Goal: Information Seeking & Learning: Learn about a topic

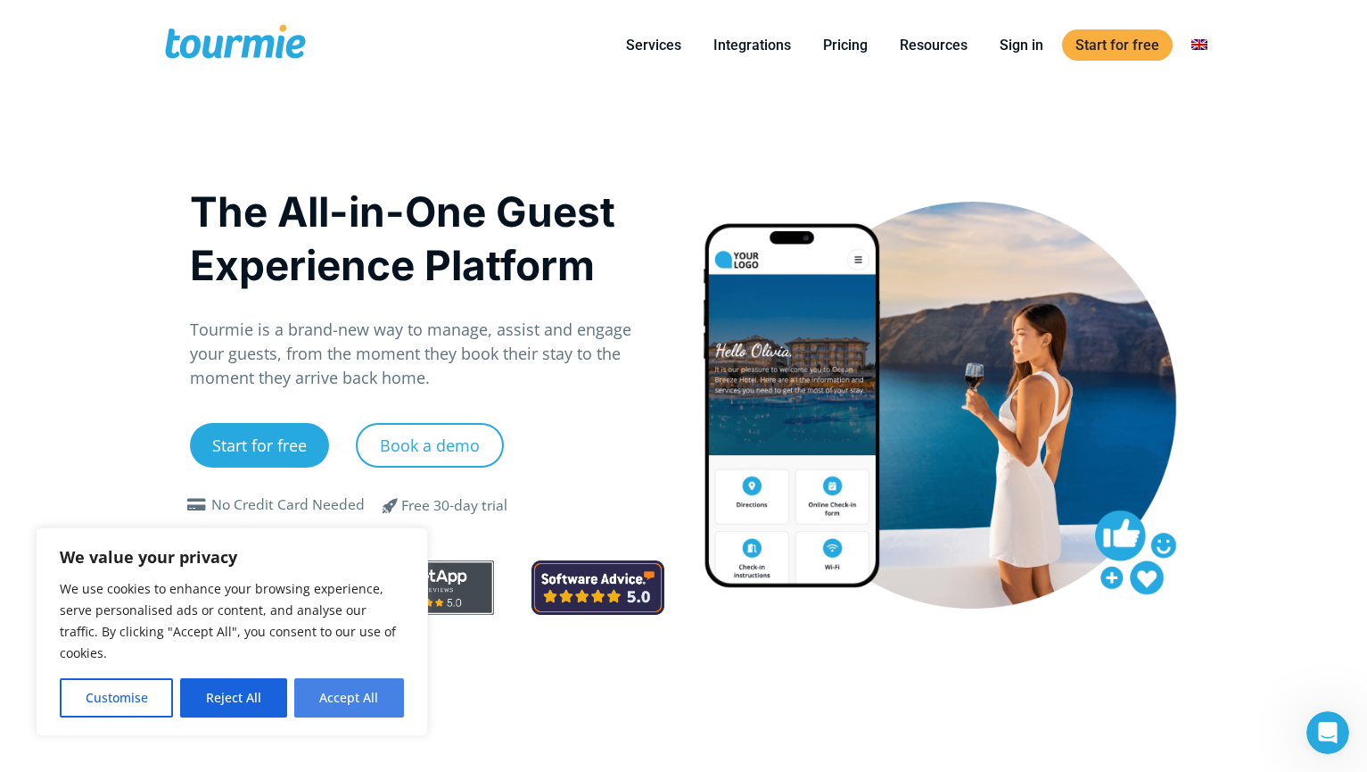
click at [313, 700] on button "Accept All" at bounding box center [349, 697] width 110 height 39
checkbox input "true"
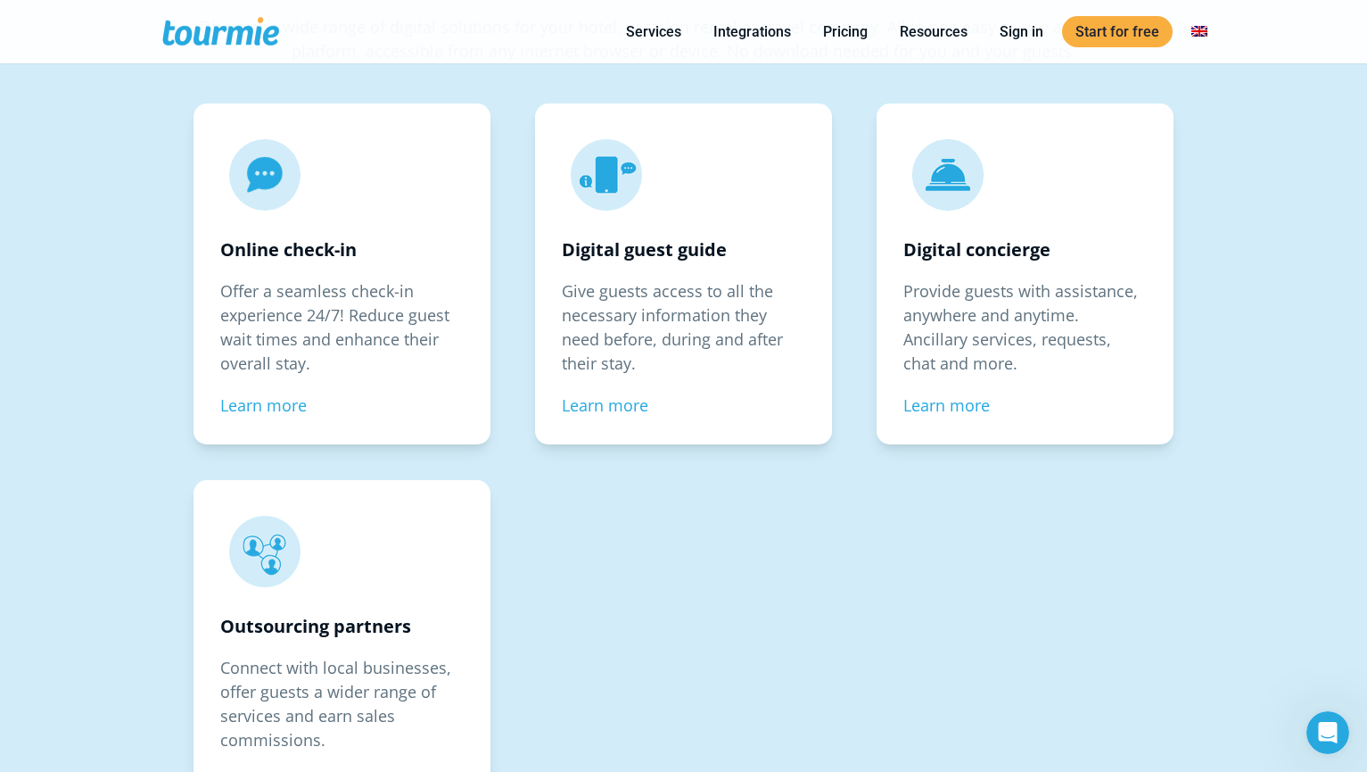
scroll to position [2668, 0]
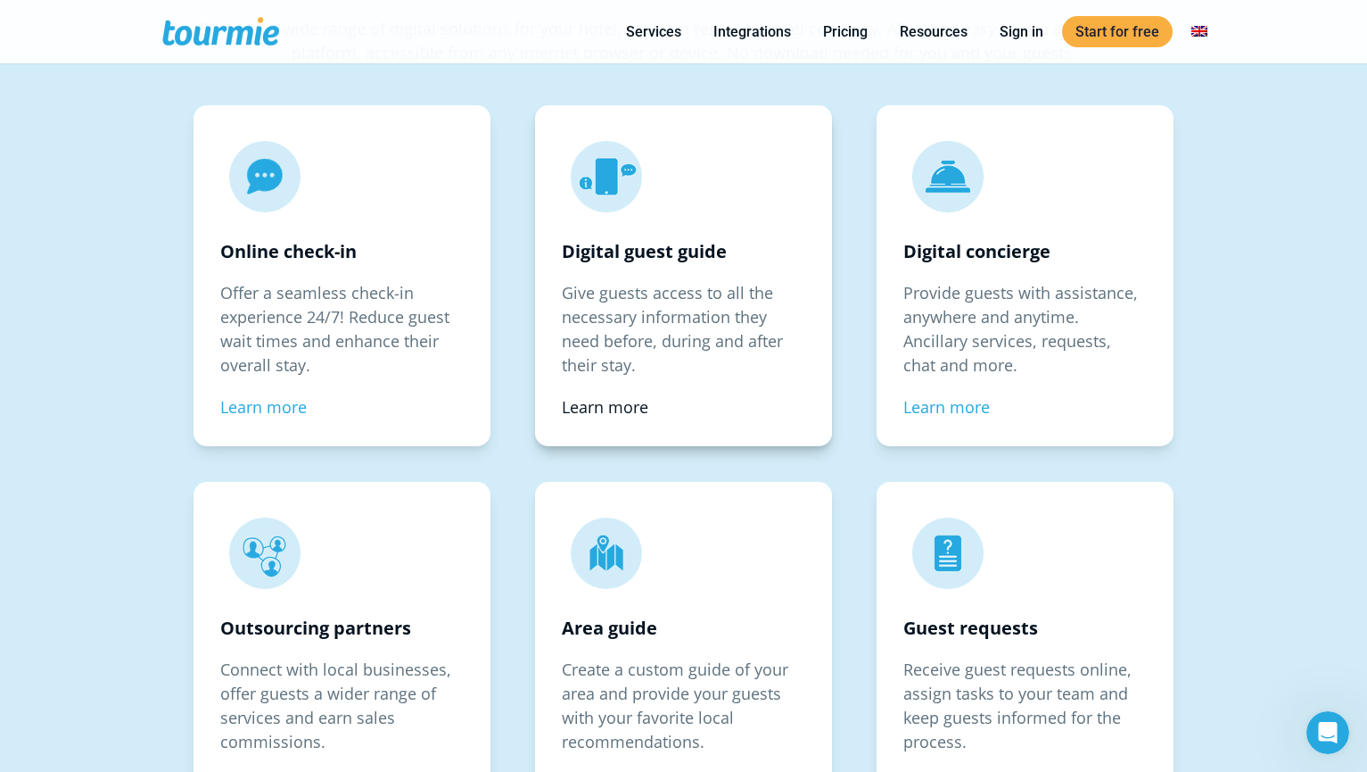
click at [584, 406] on link "Learn more" at bounding box center [605, 406] width 87 height 21
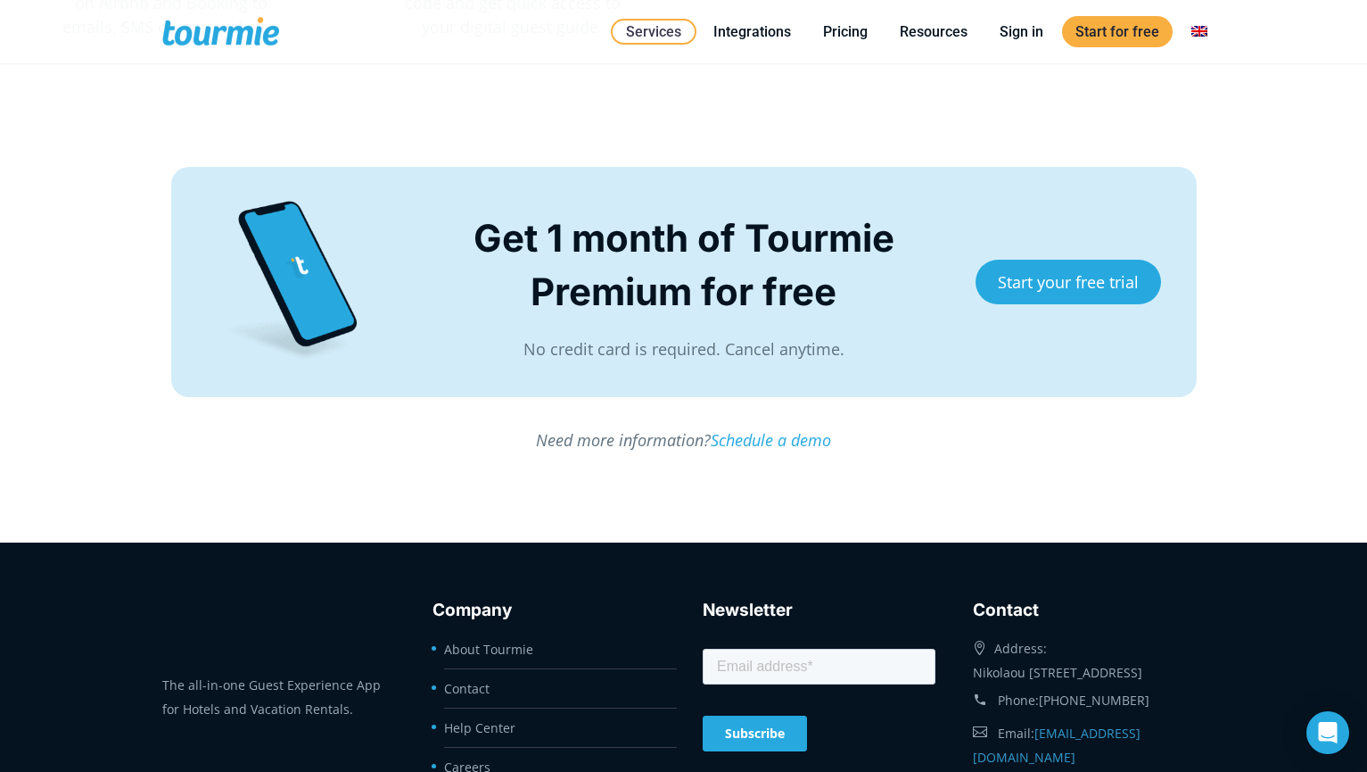
scroll to position [4942, 0]
